Goal: Information Seeking & Learning: Learn about a topic

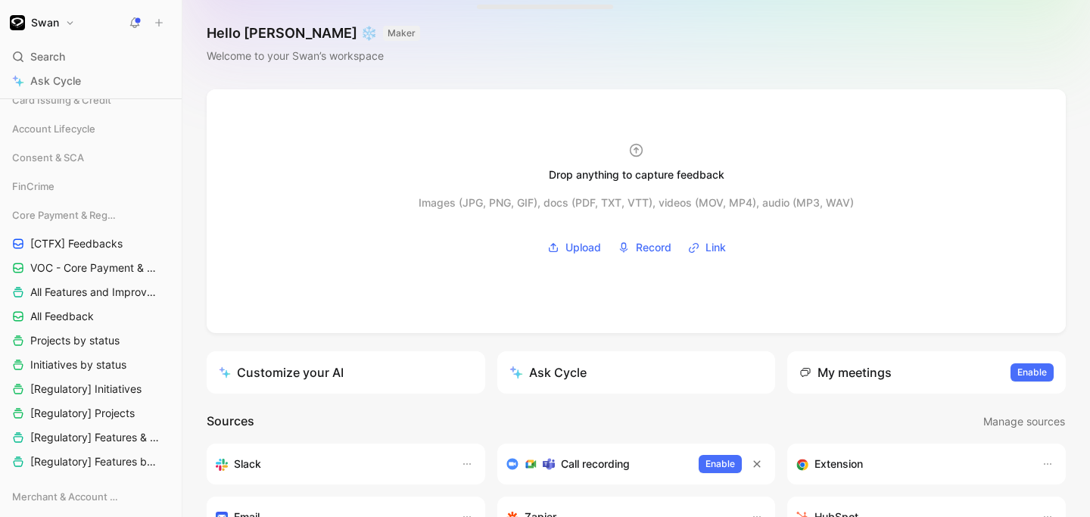
scroll to position [359, 0]
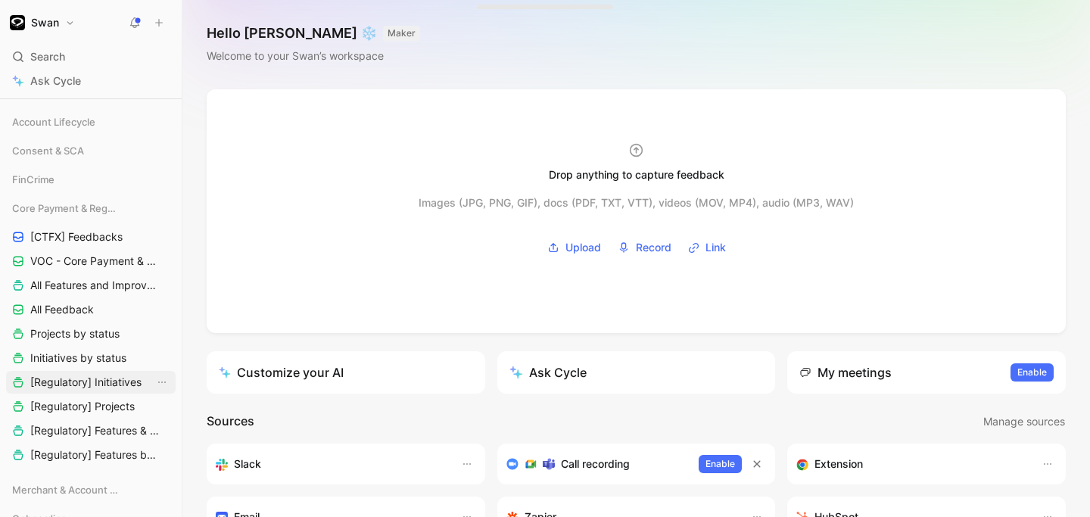
click at [74, 384] on span "[Regulatory] Initiatives" at bounding box center [85, 382] width 111 height 15
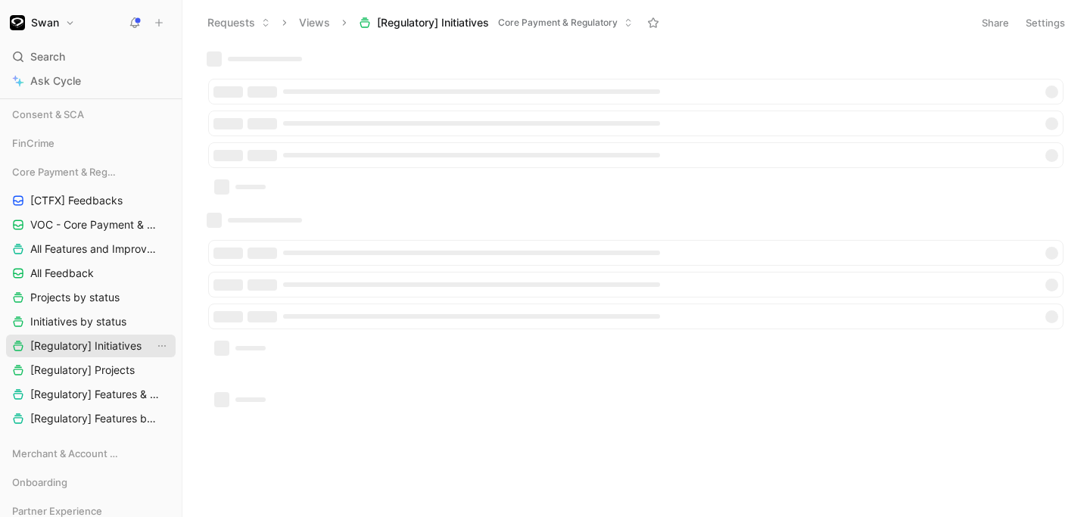
scroll to position [323, 0]
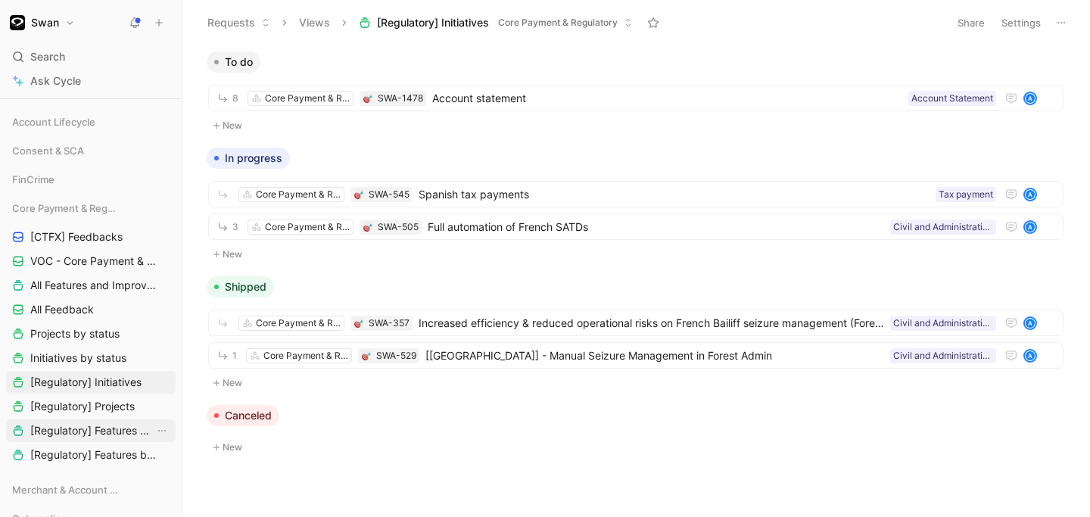
click at [90, 436] on span "[Regulatory] Features & Improvements" at bounding box center [92, 430] width 124 height 15
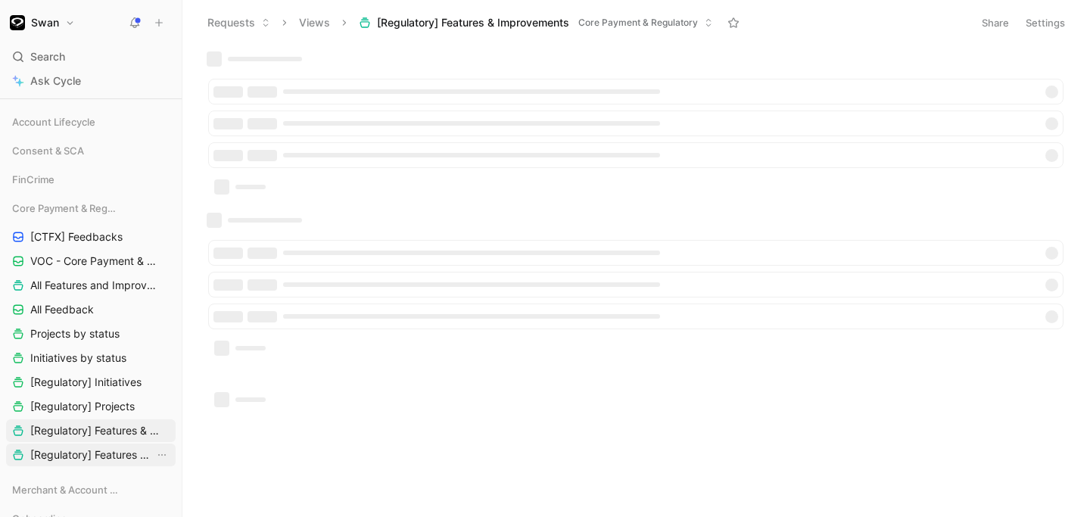
click at [97, 462] on span "[Regulatory] Features by category" at bounding box center [92, 454] width 124 height 15
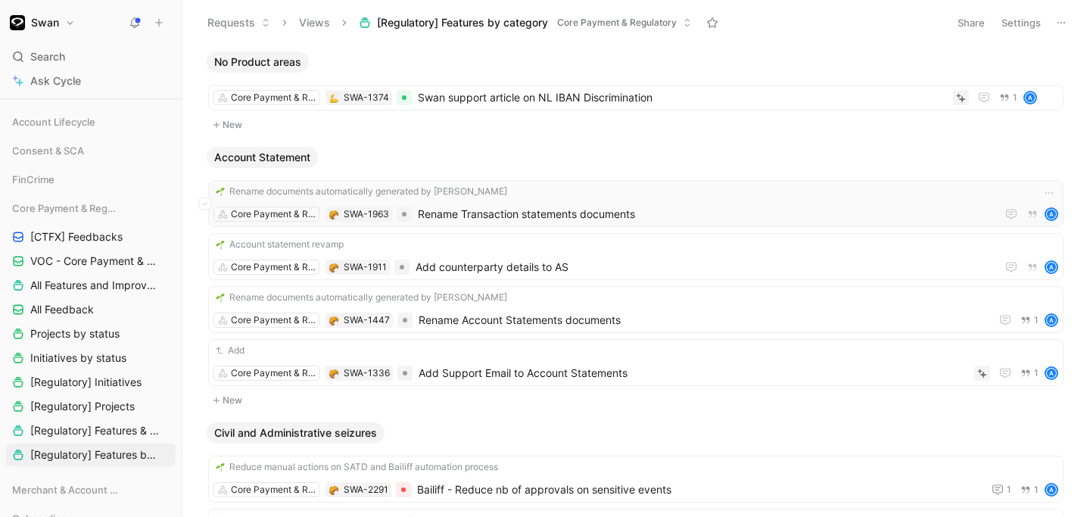
click at [558, 212] on span "Rename Transaction statements documents" at bounding box center [704, 214] width 572 height 18
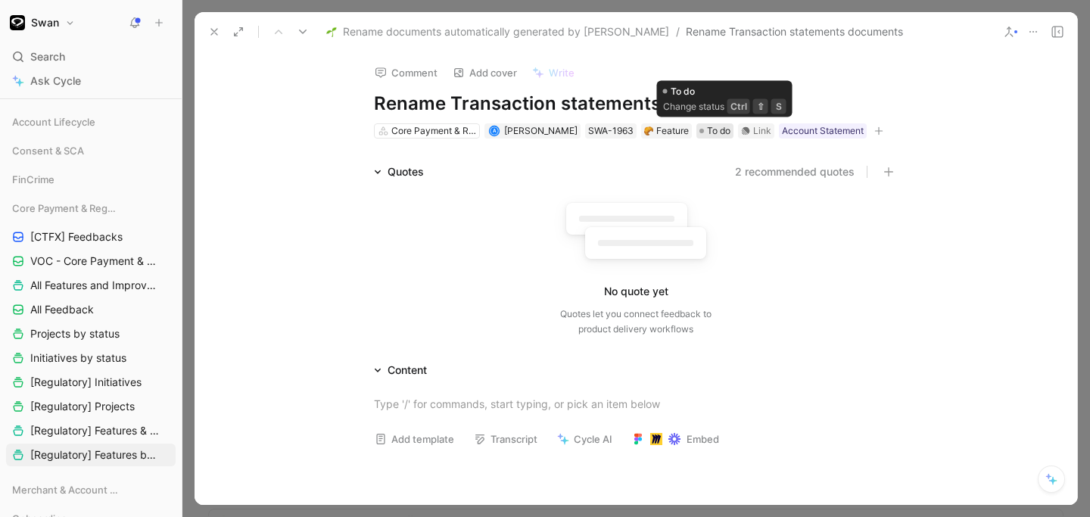
click at [730, 132] on span "To do" at bounding box center [718, 130] width 23 height 15
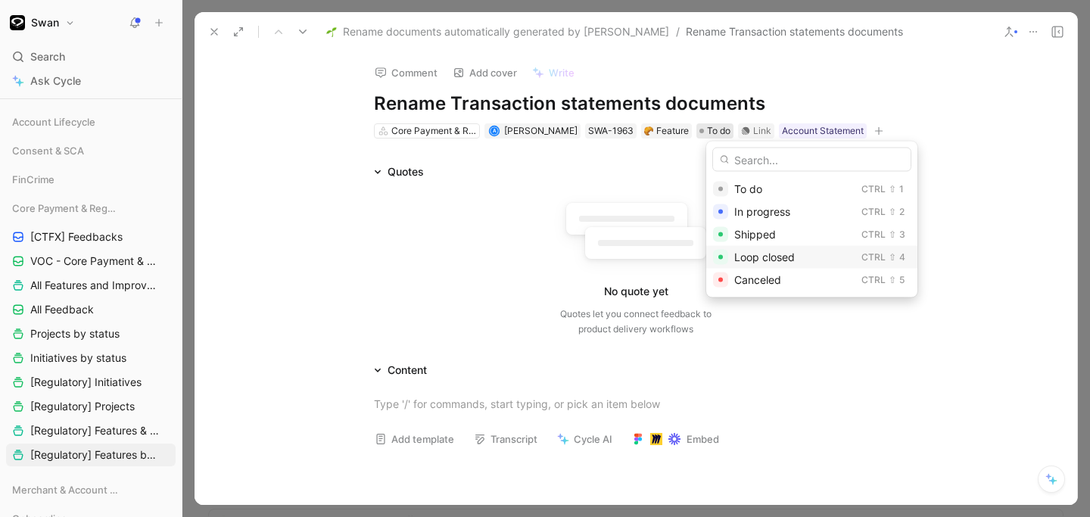
click at [760, 250] on span "Loop closed" at bounding box center [764, 256] width 61 height 13
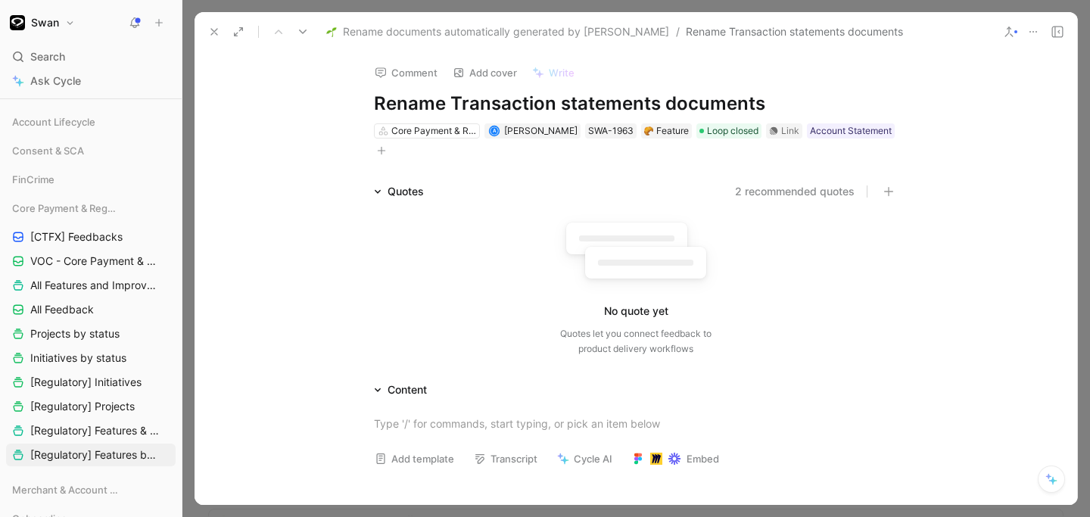
click at [459, 39] on span "Rename documents automatically generated by [PERSON_NAME]" at bounding box center [506, 32] width 326 height 18
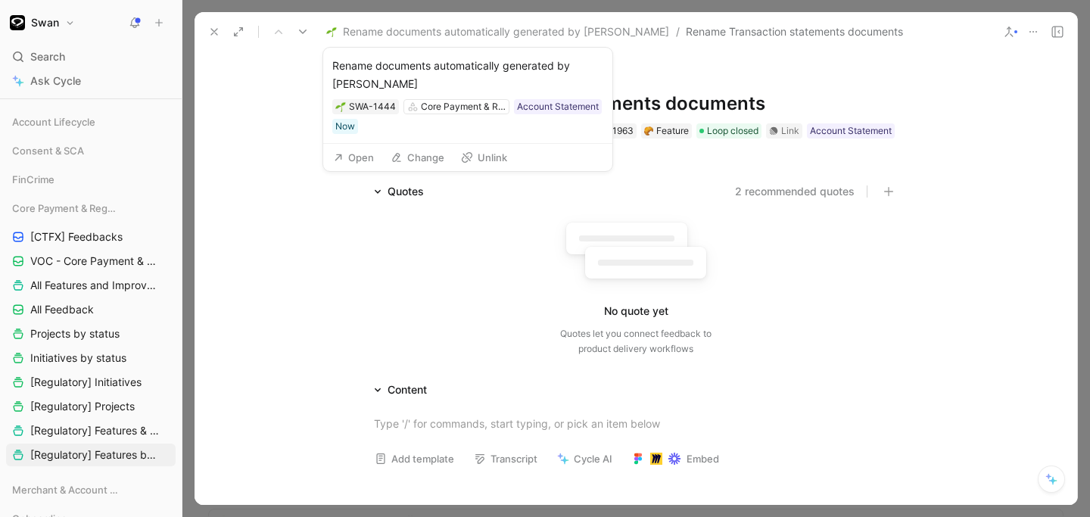
click at [353, 150] on div "Open Change Unlink" at bounding box center [467, 157] width 289 height 27
click at [347, 147] on button "Open" at bounding box center [353, 157] width 54 height 21
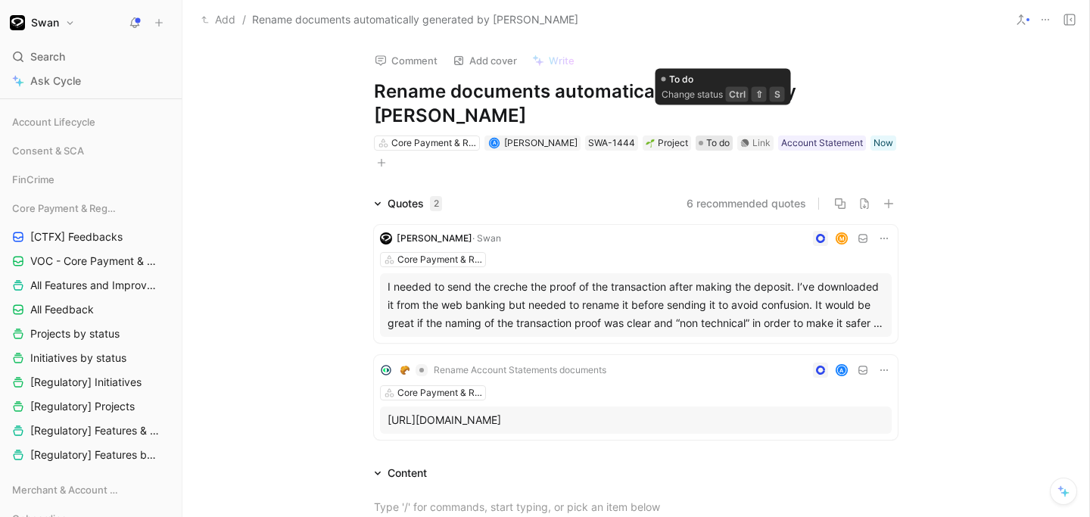
click at [721, 135] on span "To do" at bounding box center [717, 142] width 23 height 15
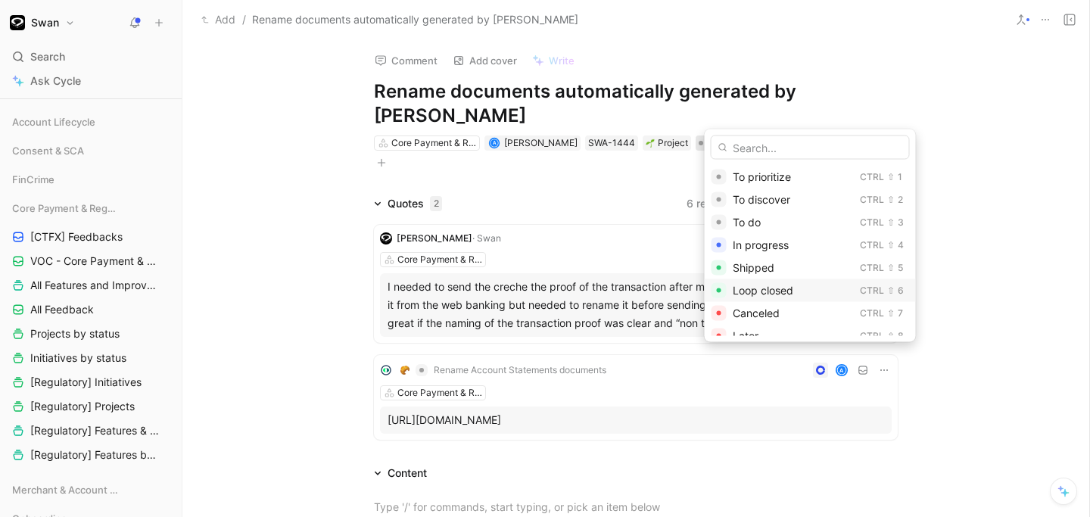
click at [758, 285] on span "Loop closed" at bounding box center [762, 290] width 61 height 13
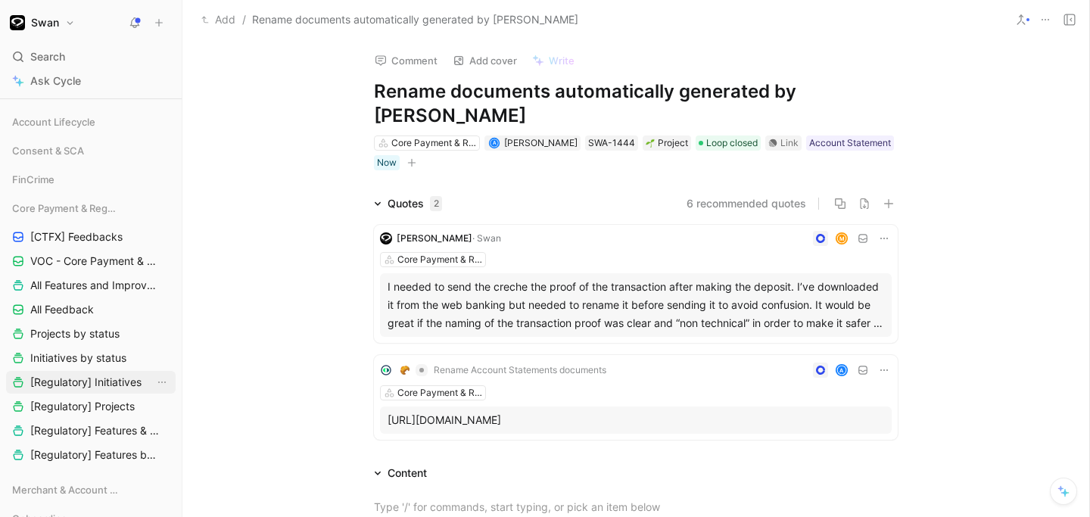
click at [104, 377] on span "[Regulatory] Initiatives" at bounding box center [85, 382] width 111 height 15
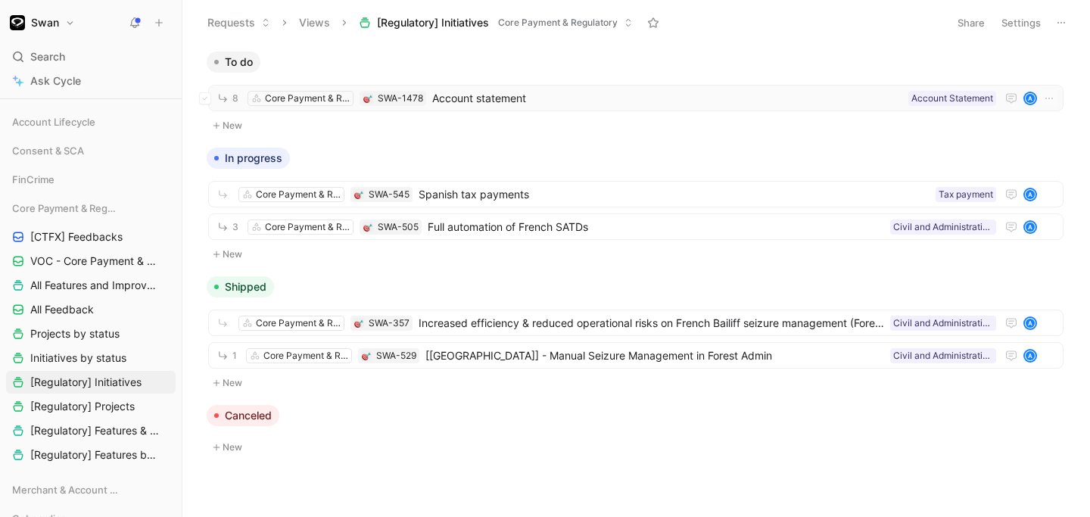
click at [515, 101] on span "Account statement" at bounding box center [667, 98] width 470 height 18
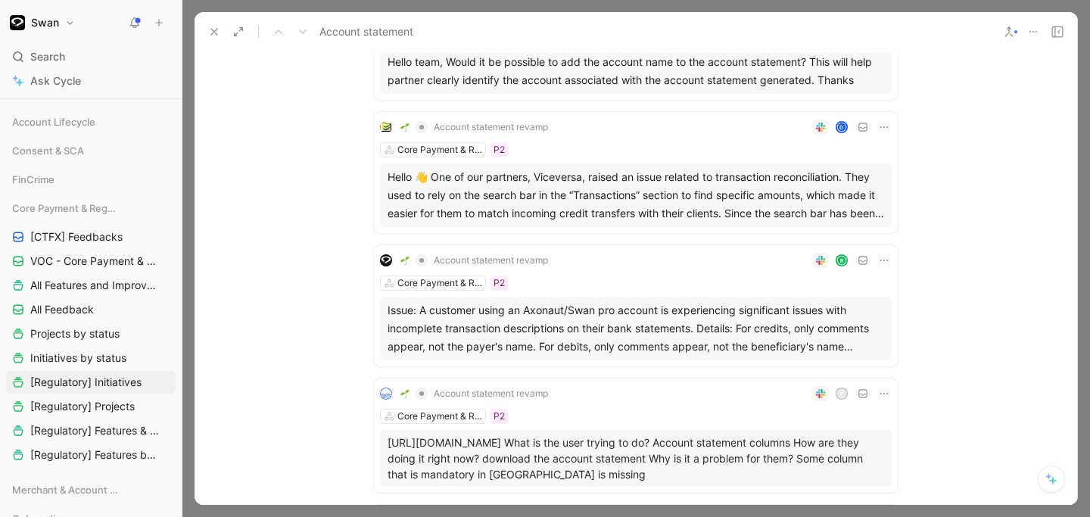
scroll to position [218, 0]
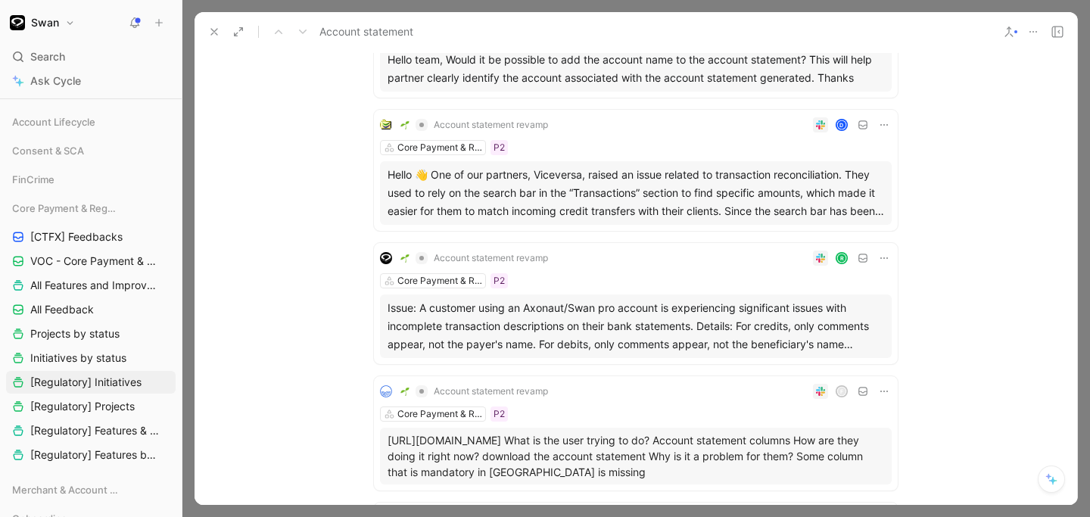
click at [681, 317] on div "Issue: A customer using an Axonaut/Swan pro account is experiencing significant…" at bounding box center [635, 326] width 496 height 54
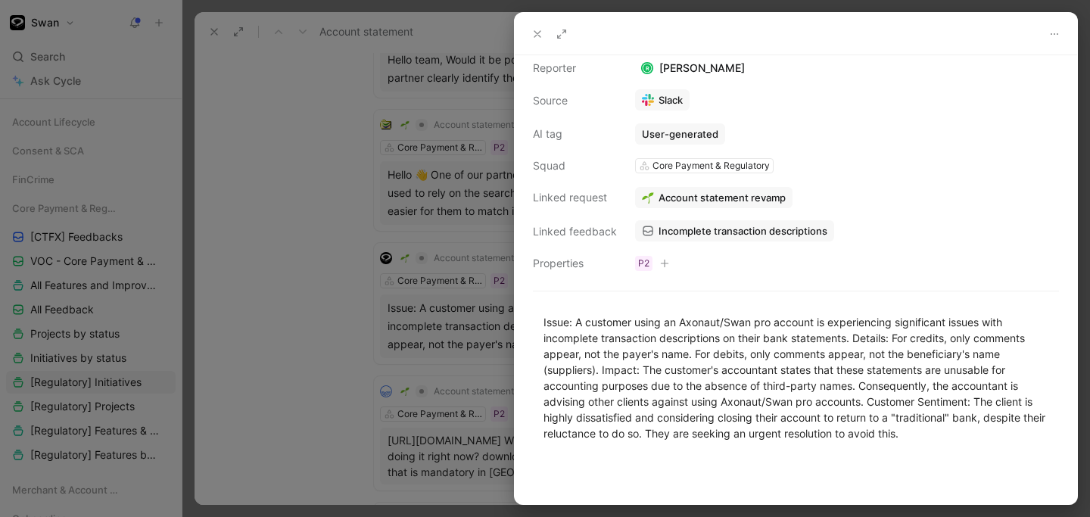
scroll to position [107, 0]
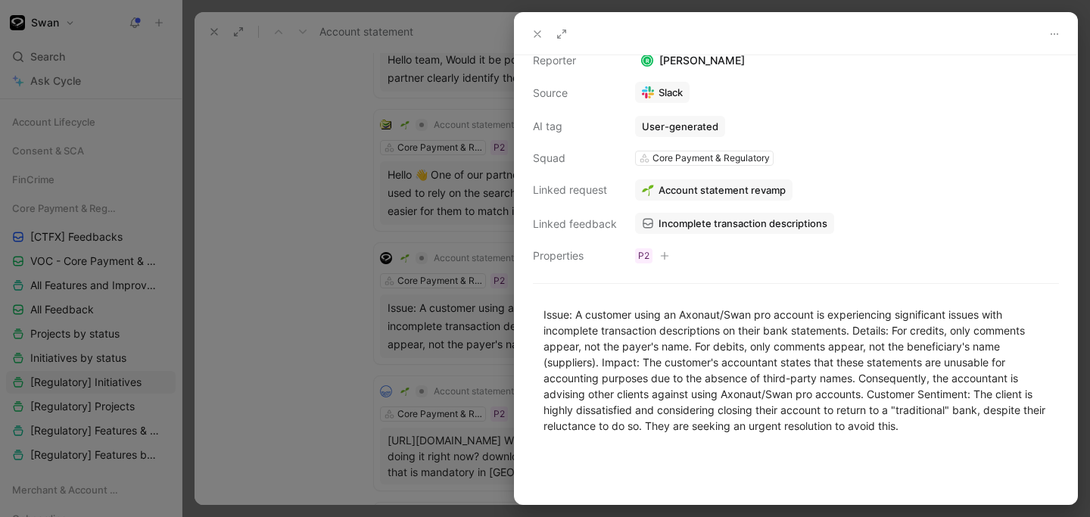
click at [280, 308] on div at bounding box center [545, 258] width 1090 height 517
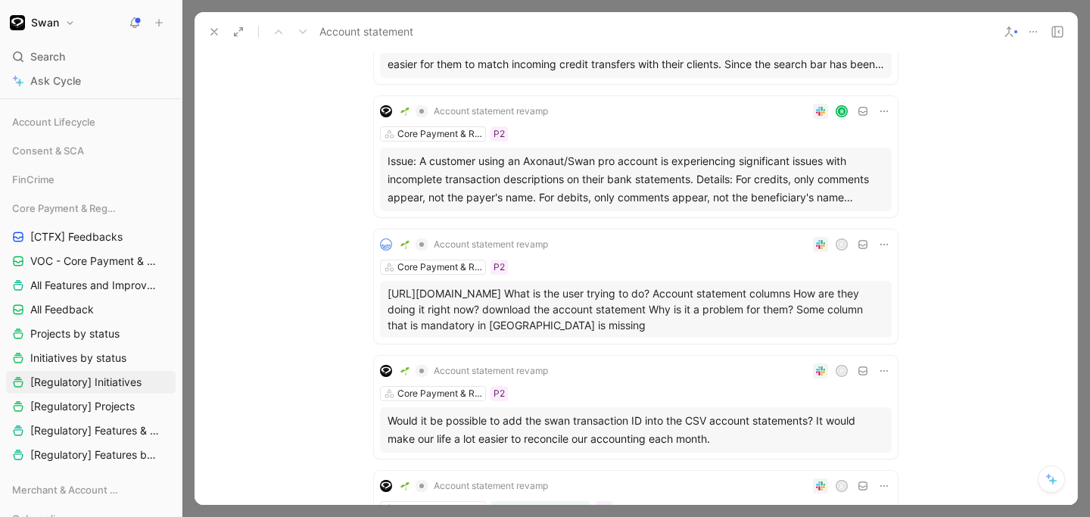
scroll to position [366, 0]
click at [539, 317] on p "[URL][DOMAIN_NAME] What is the user trying to do? Account statement columns How…" at bounding box center [635, 308] width 496 height 48
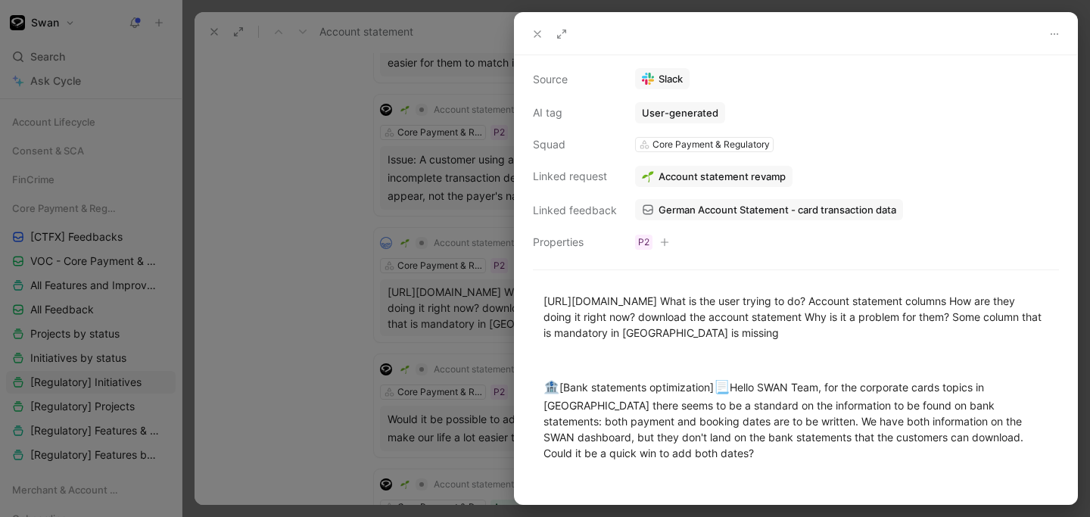
scroll to position [190, 0]
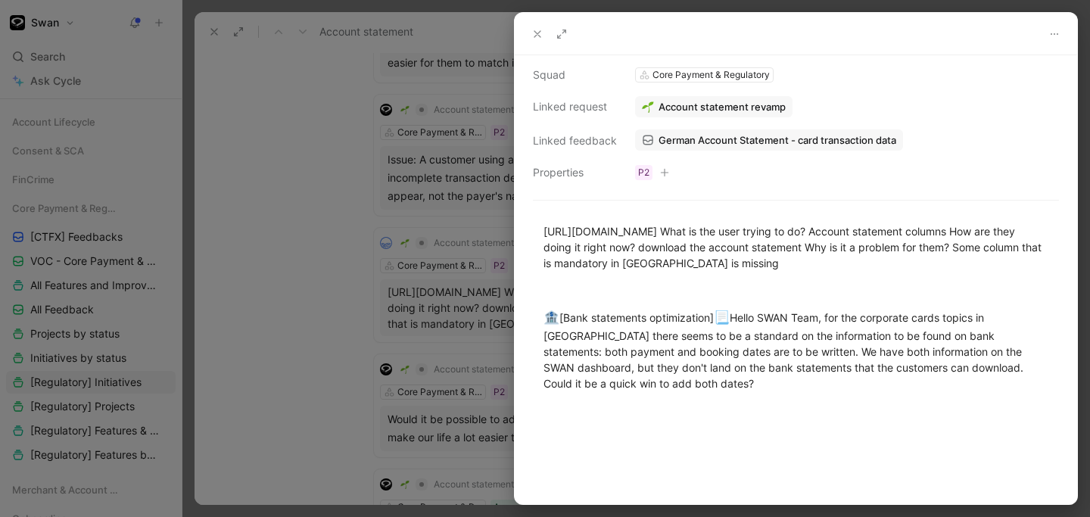
click at [300, 372] on div at bounding box center [545, 258] width 1090 height 517
